Goal: Task Accomplishment & Management: Manage account settings

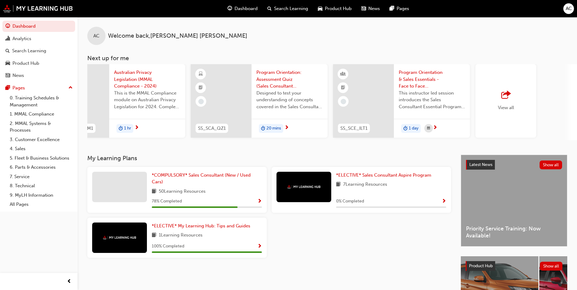
scroll to position [0, 319]
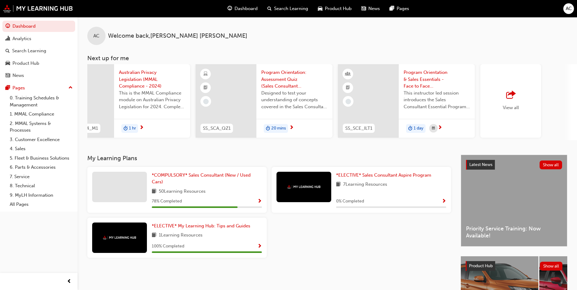
click at [502, 100] on div "View all" at bounding box center [511, 101] width 61 height 74
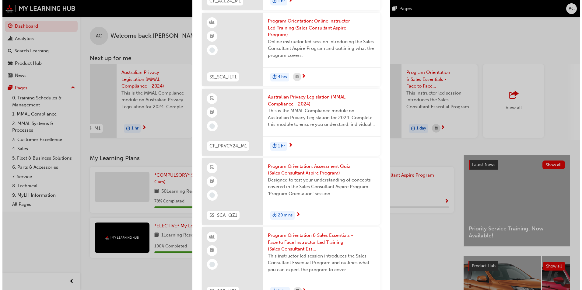
scroll to position [0, 0]
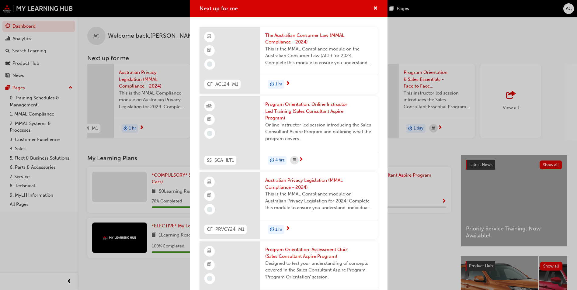
click at [312, 110] on span "Program Orientation: Online Instructor Led Training (Sales Consultant Aspire Pr…" at bounding box center [319, 111] width 108 height 21
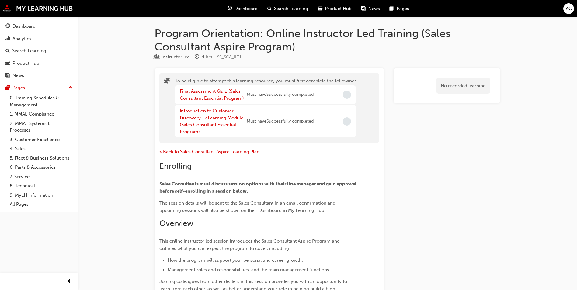
click at [218, 93] on link "Final Assessment Quiz (Sales Consultant Essential Program)" at bounding box center [212, 95] width 64 height 12
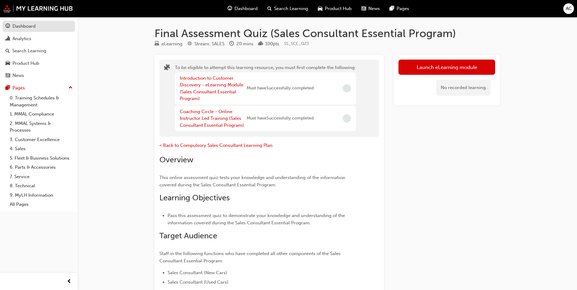
click at [37, 29] on div "Dashboard" at bounding box center [38, 27] width 67 height 8
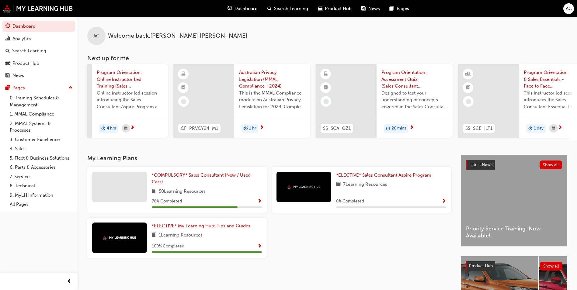
scroll to position [0, 364]
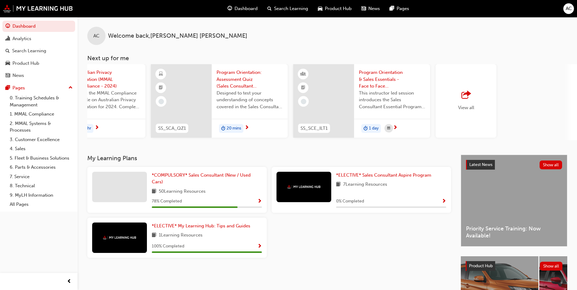
click at [491, 106] on div "View all" at bounding box center [466, 101] width 61 height 74
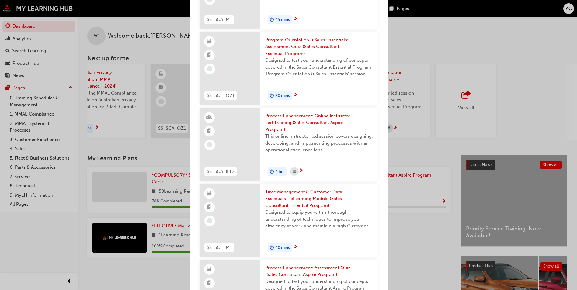
scroll to position [517, 0]
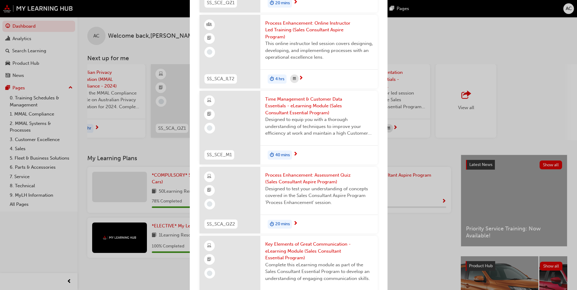
click at [181, 147] on div "Next up for me CF_ACL24_M1 The Australian Consumer Law (MMAL Compliance - 2024)…" at bounding box center [288, 145] width 577 height 290
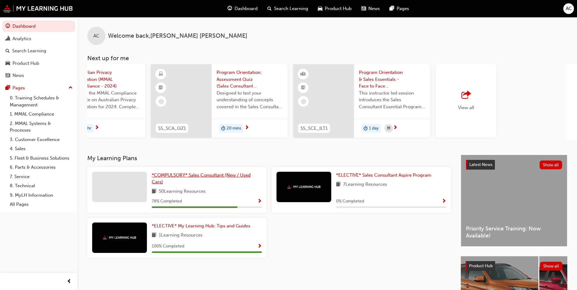
click at [230, 179] on span "*COMPULSORY* Sales Consultant (New / Used Cars)" at bounding box center [201, 179] width 99 height 12
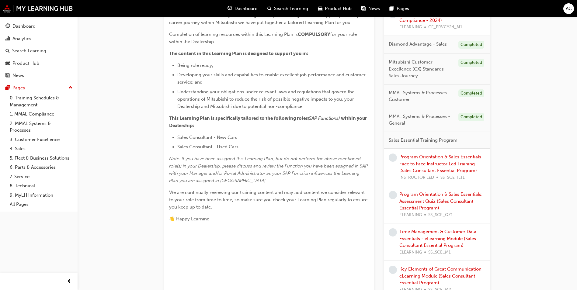
scroll to position [152, 0]
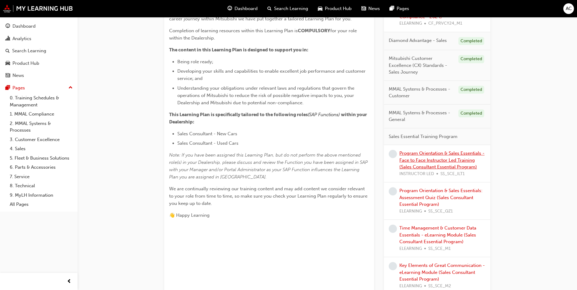
click at [419, 158] on link "Program Orientation & Sales Essentials - Face to Face Instructor Led Training (…" at bounding box center [442, 160] width 85 height 19
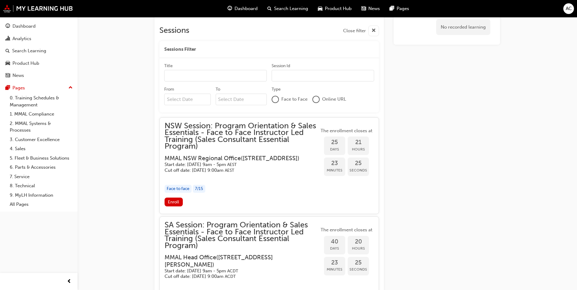
scroll to position [521, 0]
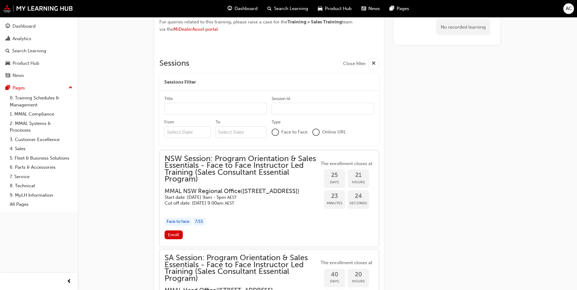
click at [235, 164] on span "NSW Session: Program Orientation & Sales Essentials - Face to Face Instructor L…" at bounding box center [242, 169] width 155 height 27
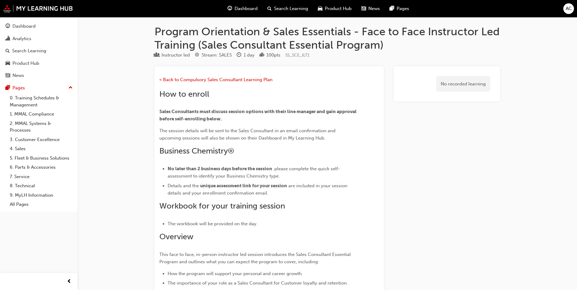
scroll to position [0, 0]
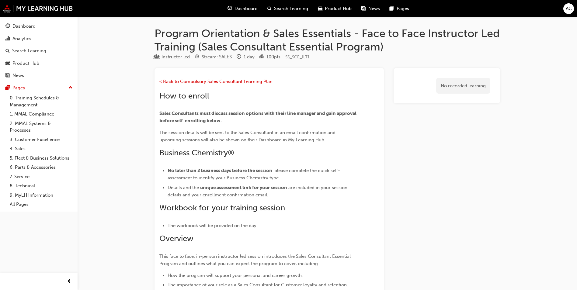
click at [244, 10] on span "Dashboard" at bounding box center [246, 8] width 23 height 7
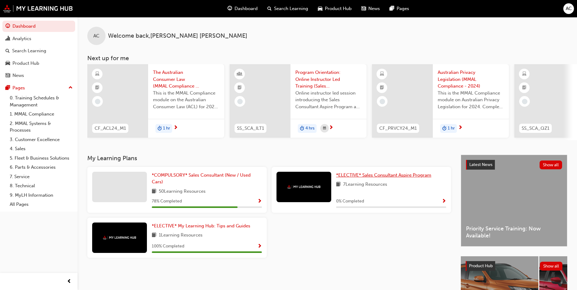
click at [354, 176] on span "*ELECTIVE* Sales Consultant Aspire Program" at bounding box center [383, 175] width 95 height 5
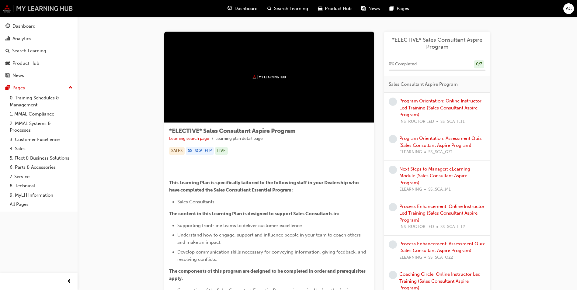
click at [25, 9] on img at bounding box center [38, 9] width 70 height 8
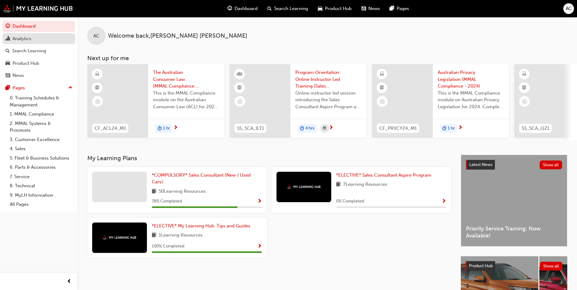
click at [33, 40] on div "Analytics" at bounding box center [38, 39] width 67 height 8
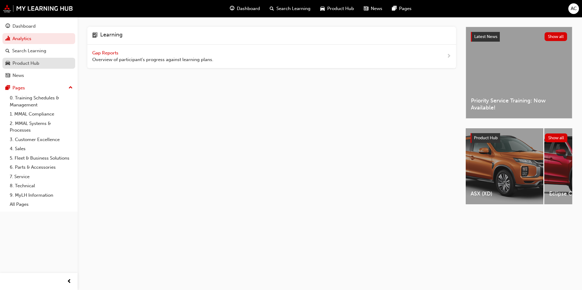
click at [32, 65] on div "Product Hub" at bounding box center [25, 63] width 27 height 7
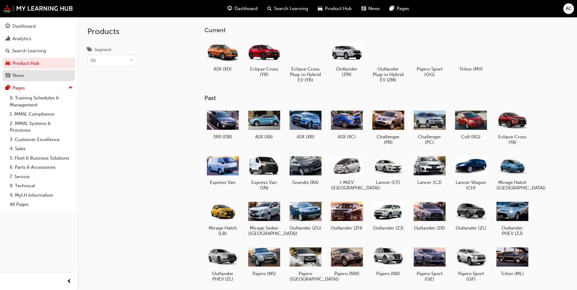
click at [31, 72] on div "News" at bounding box center [38, 76] width 67 height 8
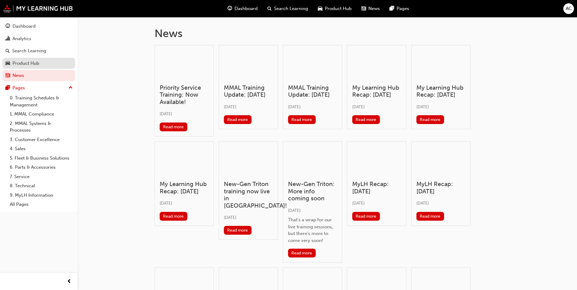
click at [35, 67] on div "Product Hub" at bounding box center [38, 64] width 67 height 8
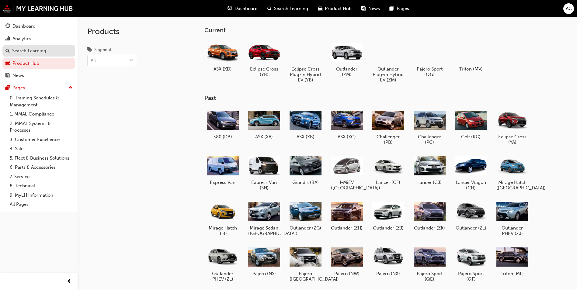
click at [39, 50] on div "Search Learning" at bounding box center [29, 50] width 34 height 7
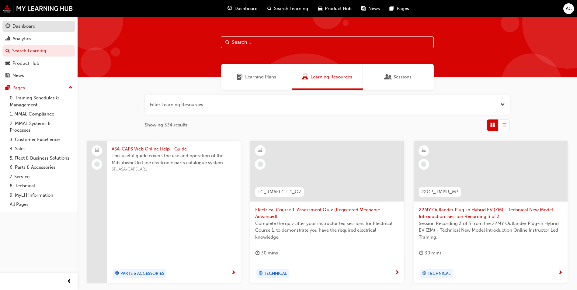
click at [30, 26] on div "Dashboard" at bounding box center [23, 26] width 23 height 7
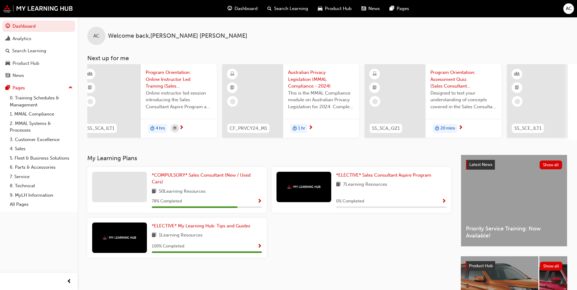
scroll to position [0, 305]
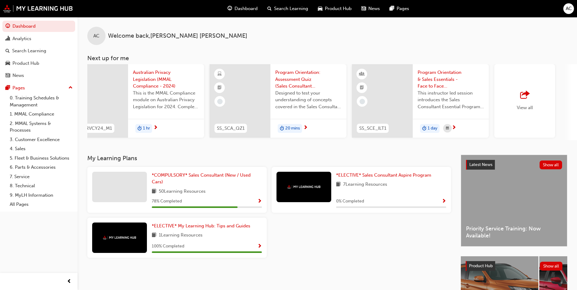
click at [512, 114] on div "View all" at bounding box center [525, 101] width 61 height 74
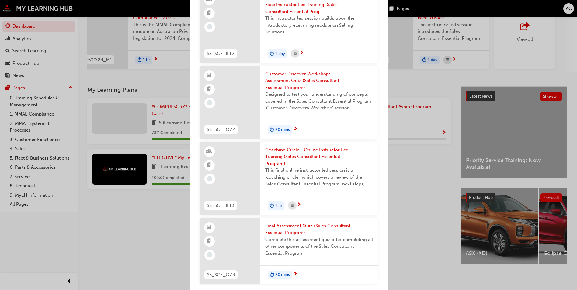
scroll to position [1075, 0]
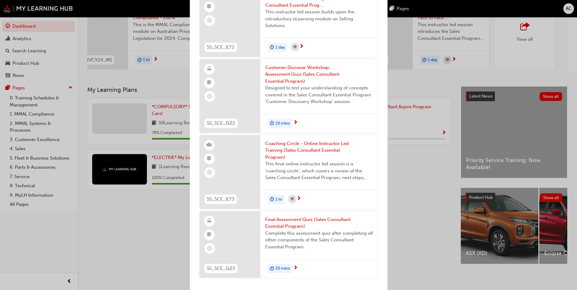
click at [316, 147] on span "Coaching Circle - Online Instructor Led Training (Sales Consultant Essential Pr…" at bounding box center [319, 150] width 108 height 21
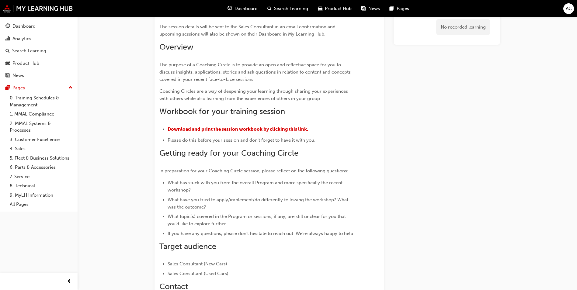
scroll to position [176, 0]
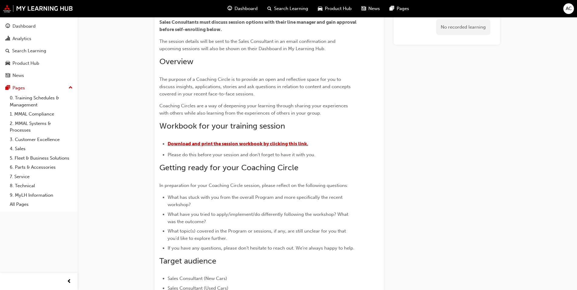
click at [303, 143] on span "Download and print the session workbook by clicking this link." at bounding box center [238, 143] width 141 height 5
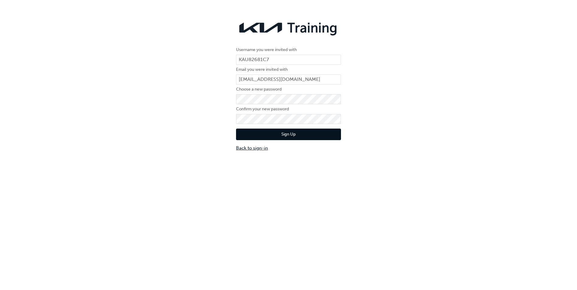
click at [261, 149] on link "Back to sign-in" at bounding box center [288, 148] width 105 height 7
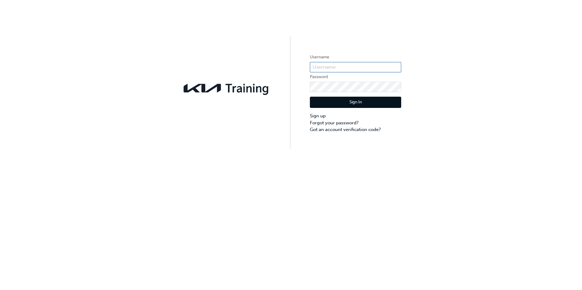
click at [340, 66] on input "text" at bounding box center [355, 67] width 91 height 10
type input "[EMAIL_ADDRESS][DOMAIN_NAME]"
click at [326, 120] on link "Forgot your password?" at bounding box center [355, 123] width 91 height 7
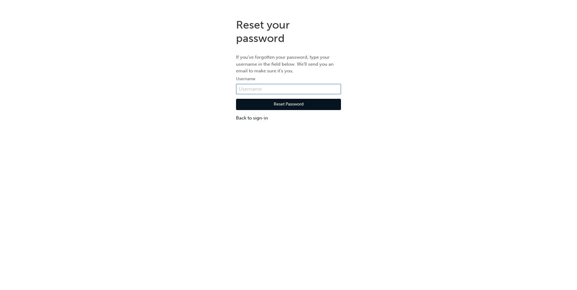
click at [307, 92] on input "text" at bounding box center [288, 89] width 105 height 10
type input "[EMAIL_ADDRESS][DOMAIN_NAME]"
click at [283, 103] on button "Reset Password" at bounding box center [288, 105] width 105 height 12
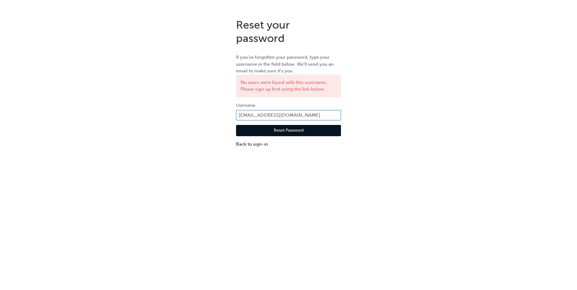
click at [289, 112] on input "[EMAIL_ADDRESS][DOMAIN_NAME]" at bounding box center [288, 115] width 105 height 10
drag, startPoint x: 323, startPoint y: 113, endPoint x: 218, endPoint y: 99, distance: 105.9
click at [213, 103] on div "Reset your password If you've forgotten your password, type your username in th…" at bounding box center [288, 83] width 577 height 139
type input "KAU82681C7"
click at [229, 95] on div "Reset your password If you've forgotten your password, type your username in th…" at bounding box center [288, 83] width 577 height 139
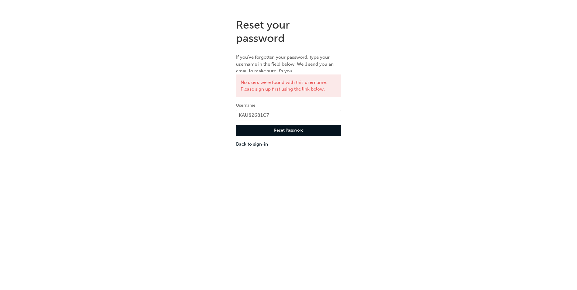
click at [250, 127] on button "Reset Password" at bounding box center [288, 131] width 105 height 12
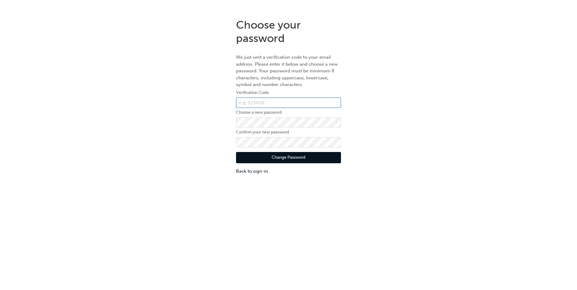
click at [285, 101] on input "text" at bounding box center [288, 103] width 105 height 10
type input "209753"
click button "Change Password" at bounding box center [288, 158] width 105 height 12
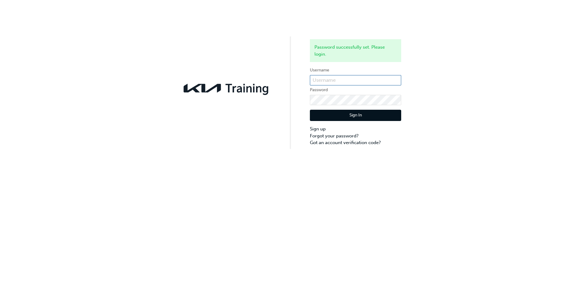
click at [340, 82] on input "text" at bounding box center [355, 80] width 91 height 10
type input "KAU82681C7"
click button "Sign In" at bounding box center [355, 116] width 91 height 12
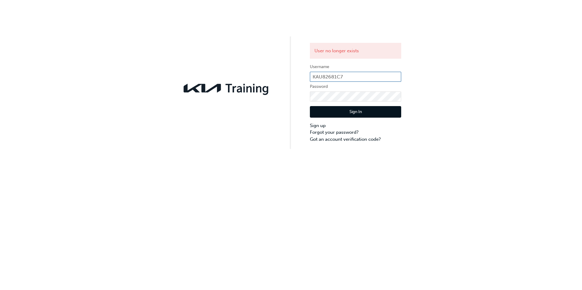
drag, startPoint x: 343, startPoint y: 77, endPoint x: 309, endPoint y: 74, distance: 34.2
click at [309, 74] on div "User no longer exists Username KAU82681C7 Password Sign In Sign up Forgot your …" at bounding box center [291, 74] width 582 height 149
type input "anthonyc@leofrancomotors.com.au"
click at [334, 108] on button "Sign In" at bounding box center [355, 112] width 91 height 12
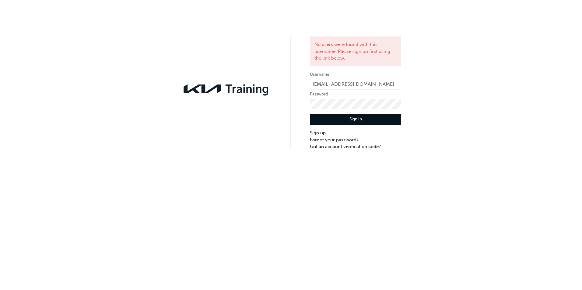
click at [367, 84] on input "anthonyc@leofrancomotors.com.au" at bounding box center [355, 84] width 91 height 10
drag, startPoint x: 399, startPoint y: 83, endPoint x: 297, endPoint y: 80, distance: 102.3
click at [296, 80] on div "No users were found with this username. Please sign up first using the link bel…" at bounding box center [291, 75] width 582 height 150
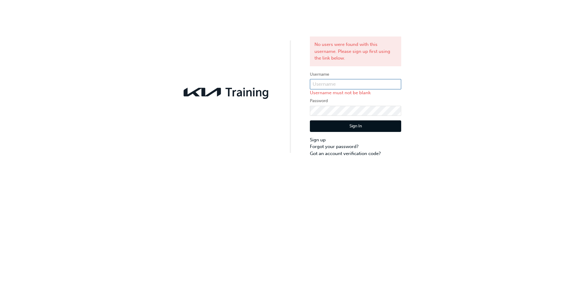
click at [320, 84] on input "text" at bounding box center [355, 84] width 91 height 10
type input "KAU82681C7"
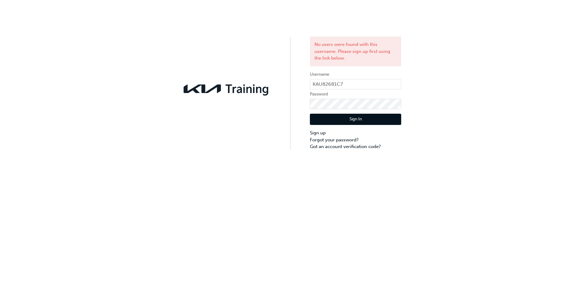
click at [358, 118] on button "Sign In" at bounding box center [355, 120] width 91 height 12
